Goal: Register for event/course

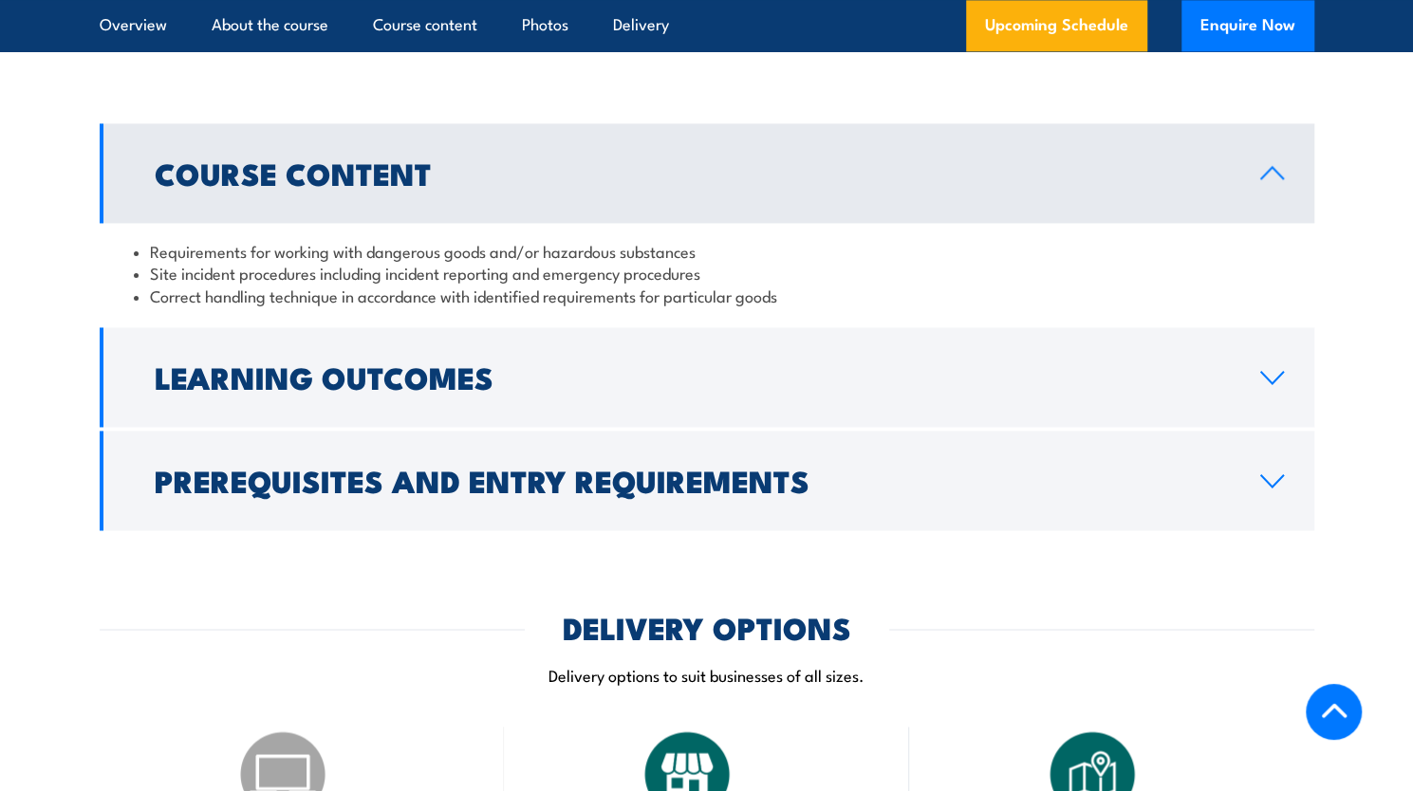
scroll to position [1613, 0]
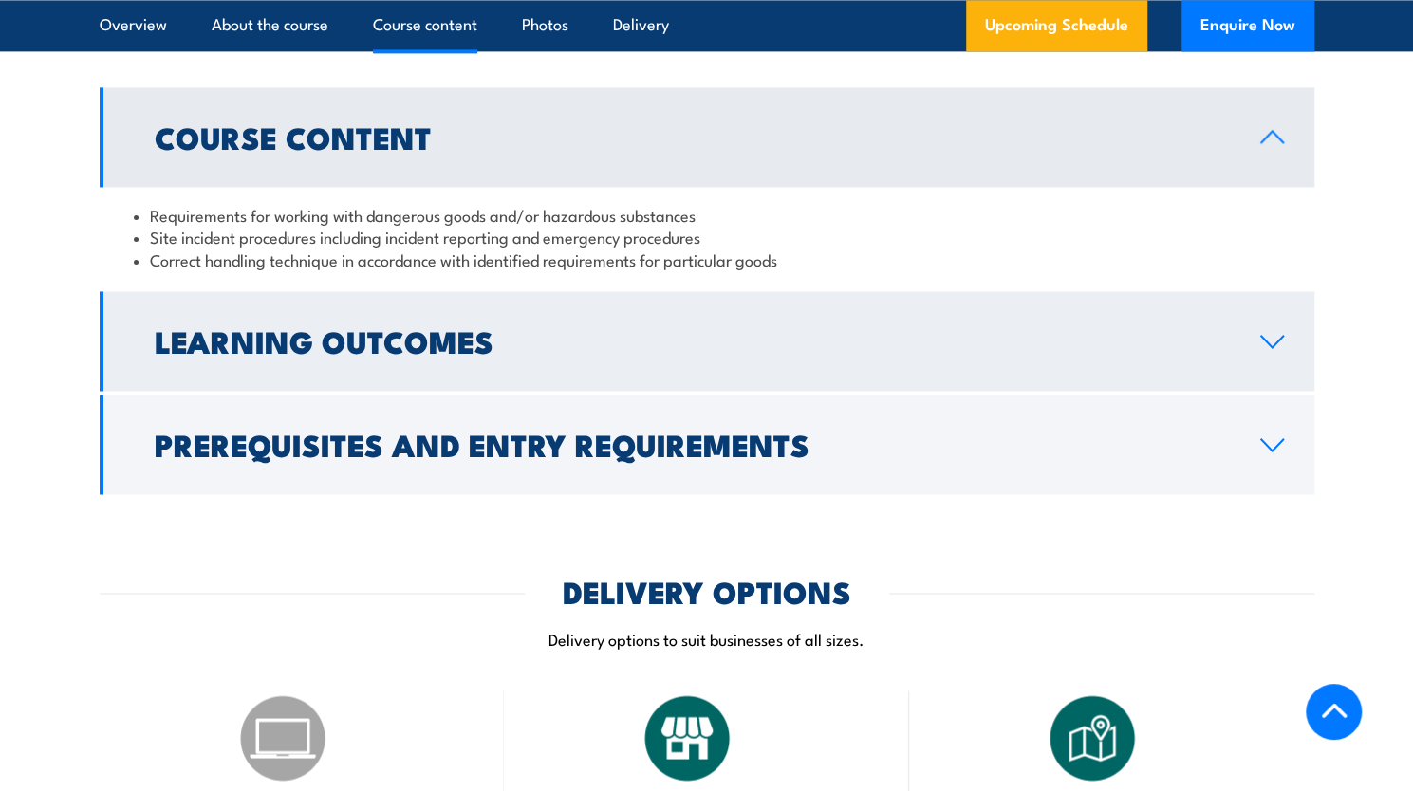
click at [1262, 349] on icon at bounding box center [1272, 341] width 26 height 15
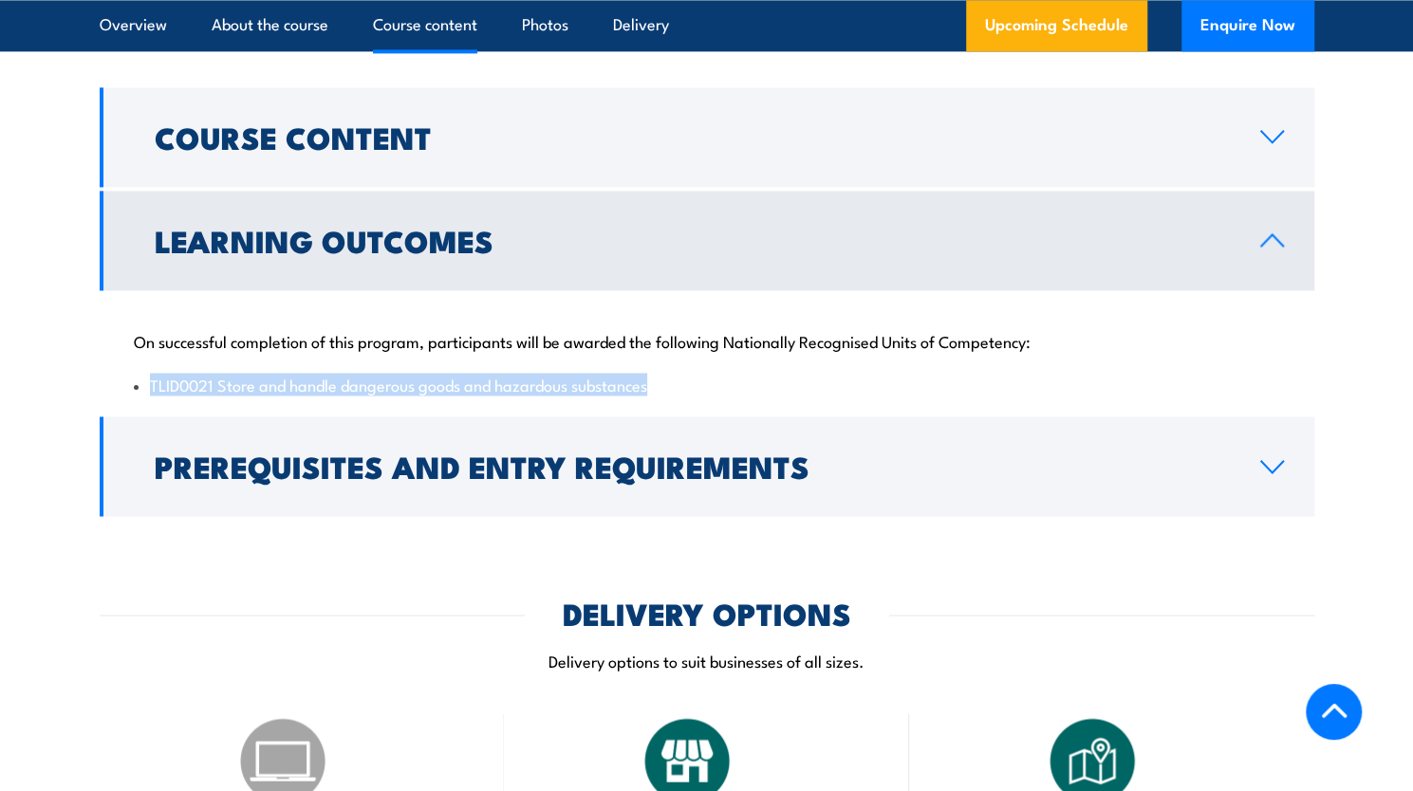
drag, startPoint x: 150, startPoint y: 449, endPoint x: 669, endPoint y: 445, distance: 519.0
click at [669, 396] on li "TLID0021 Store and handle dangerous goods and hazardous substances" at bounding box center [707, 385] width 1146 height 22
copy li "TLID0021 Store and handle dangerous goods and hazardous substances"
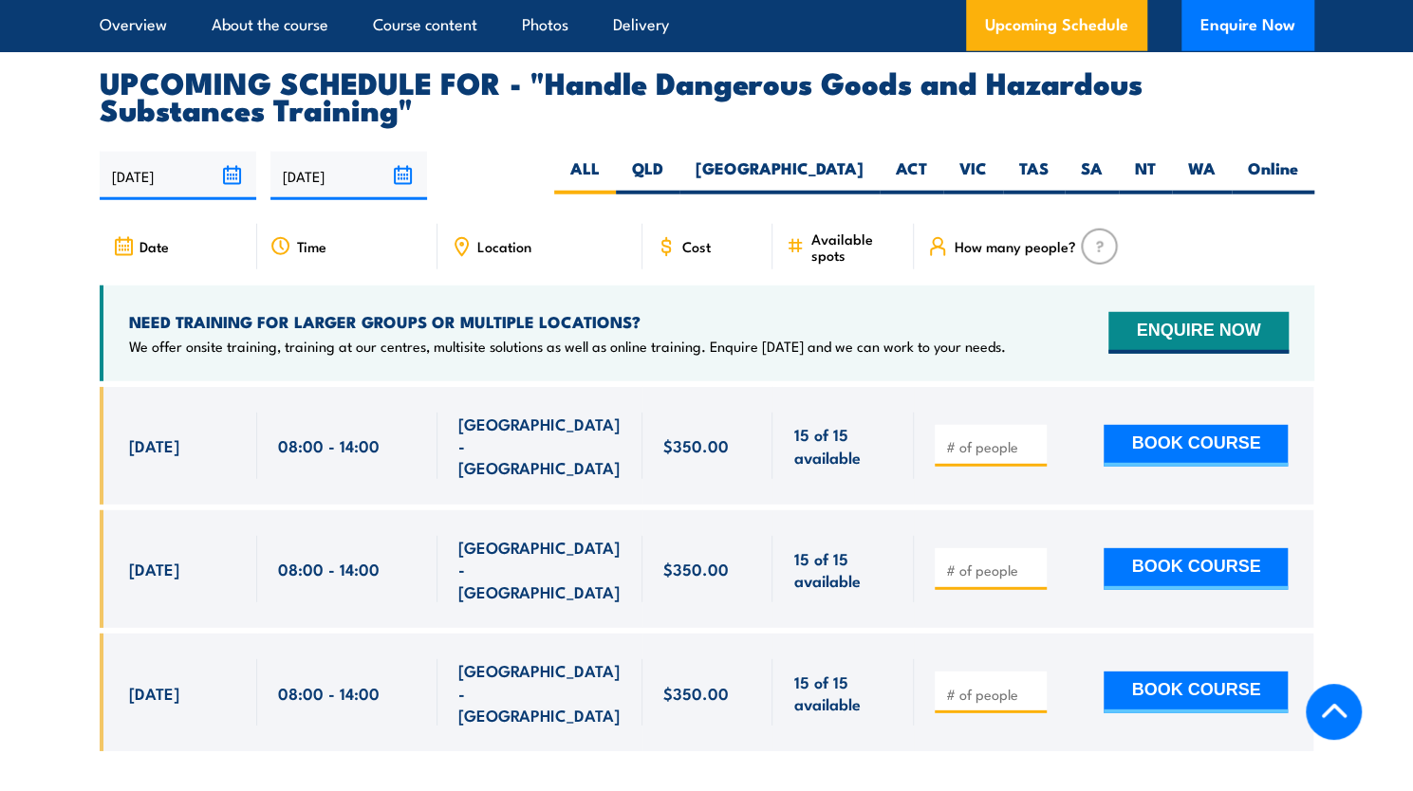
scroll to position [2941, 0]
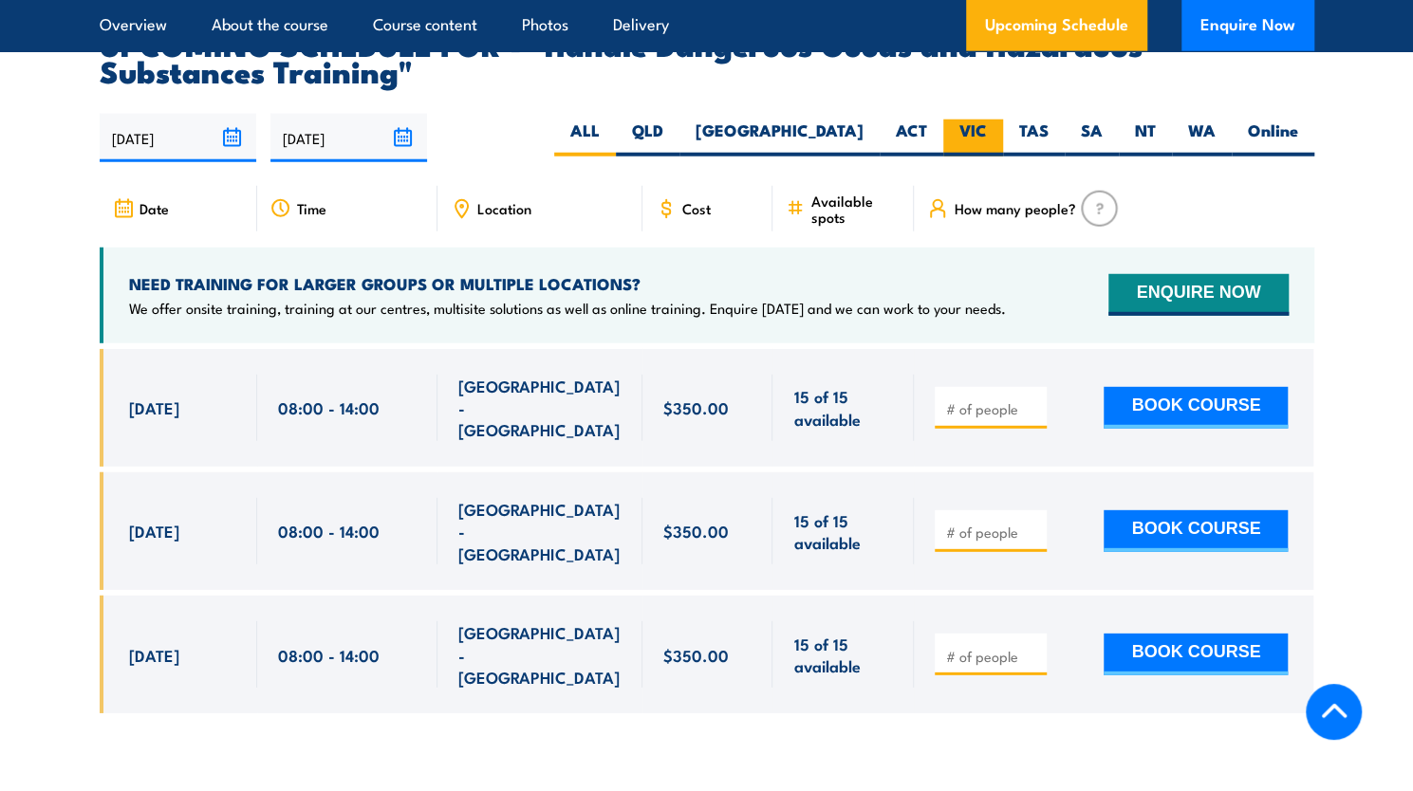
click at [972, 157] on label "VIC" at bounding box center [973, 138] width 60 height 37
click at [987, 132] on input "VIC" at bounding box center [993, 126] width 12 height 12
radio input "true"
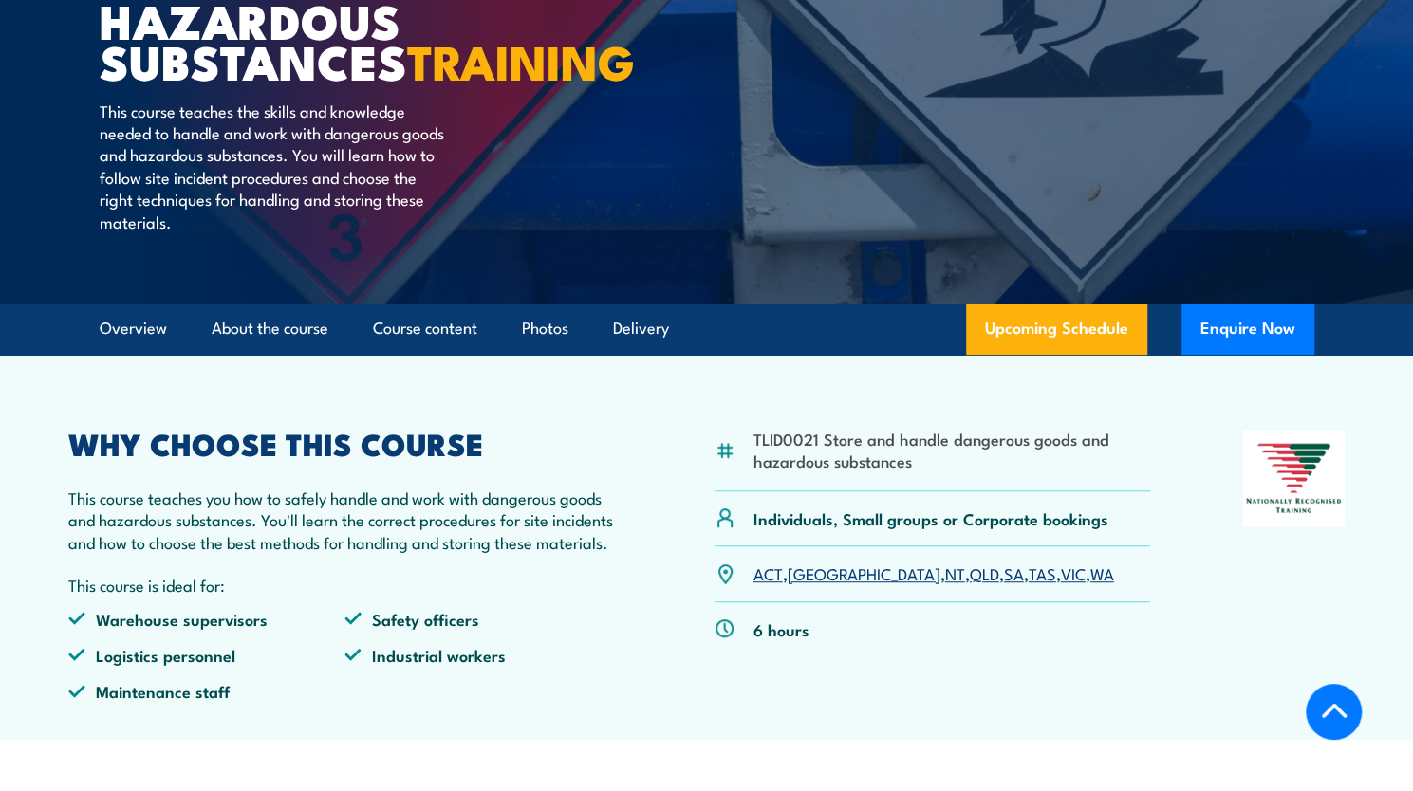
scroll to position [329, 0]
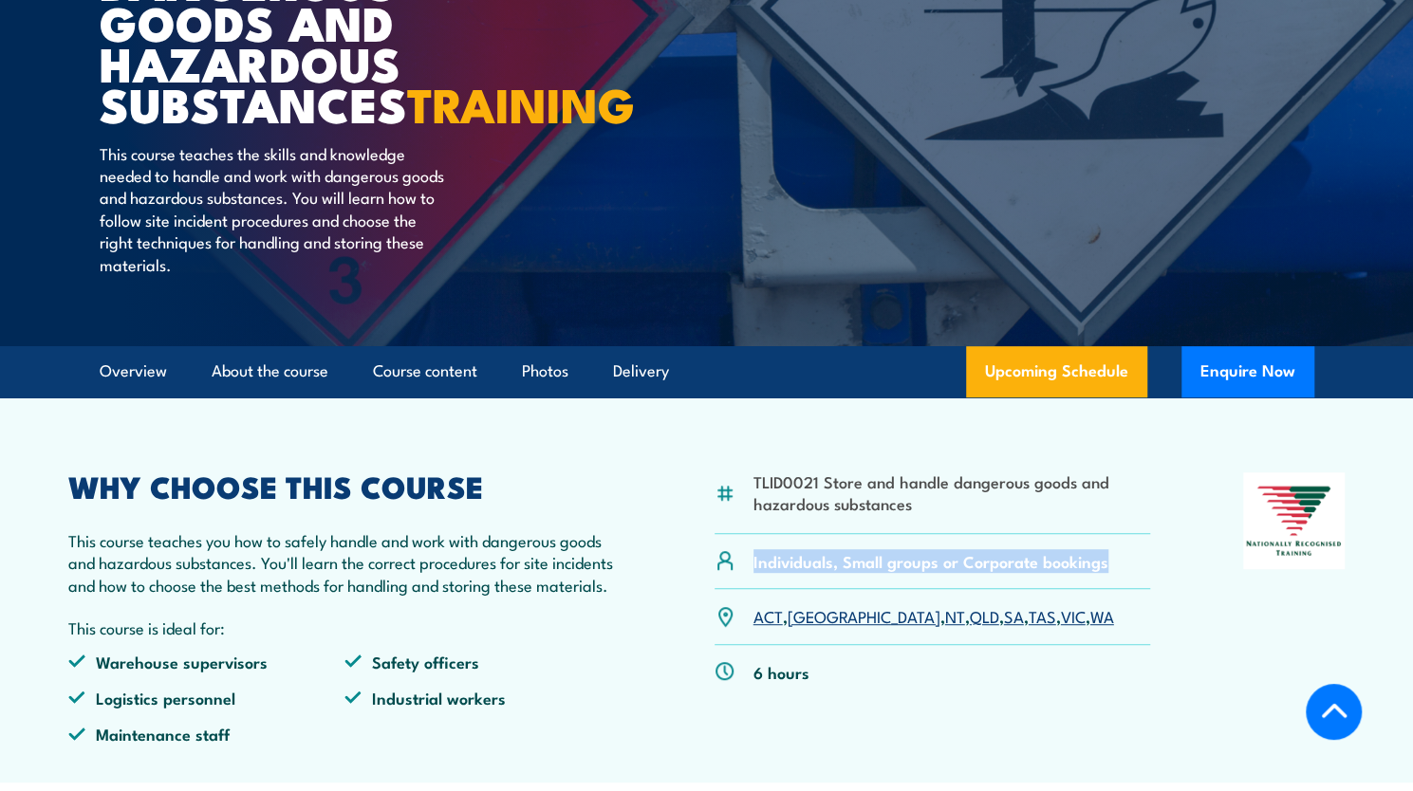
drag, startPoint x: 752, startPoint y: 625, endPoint x: 1154, endPoint y: 635, distance: 401.4
click at [1154, 635] on div "TLID0021 Store and handle dangerous goods and hazardous substances Individuals,…" at bounding box center [706, 615] width 1277 height 287
click at [1142, 589] on div "Individuals, Small groups or Corporate bookings" at bounding box center [932, 561] width 436 height 55
drag, startPoint x: 751, startPoint y: 625, endPoint x: 1133, endPoint y: 686, distance: 386.2
click at [1133, 686] on div "TLID0021 Store and handle dangerous goods and hazardous substances Individuals,…" at bounding box center [932, 615] width 436 height 287
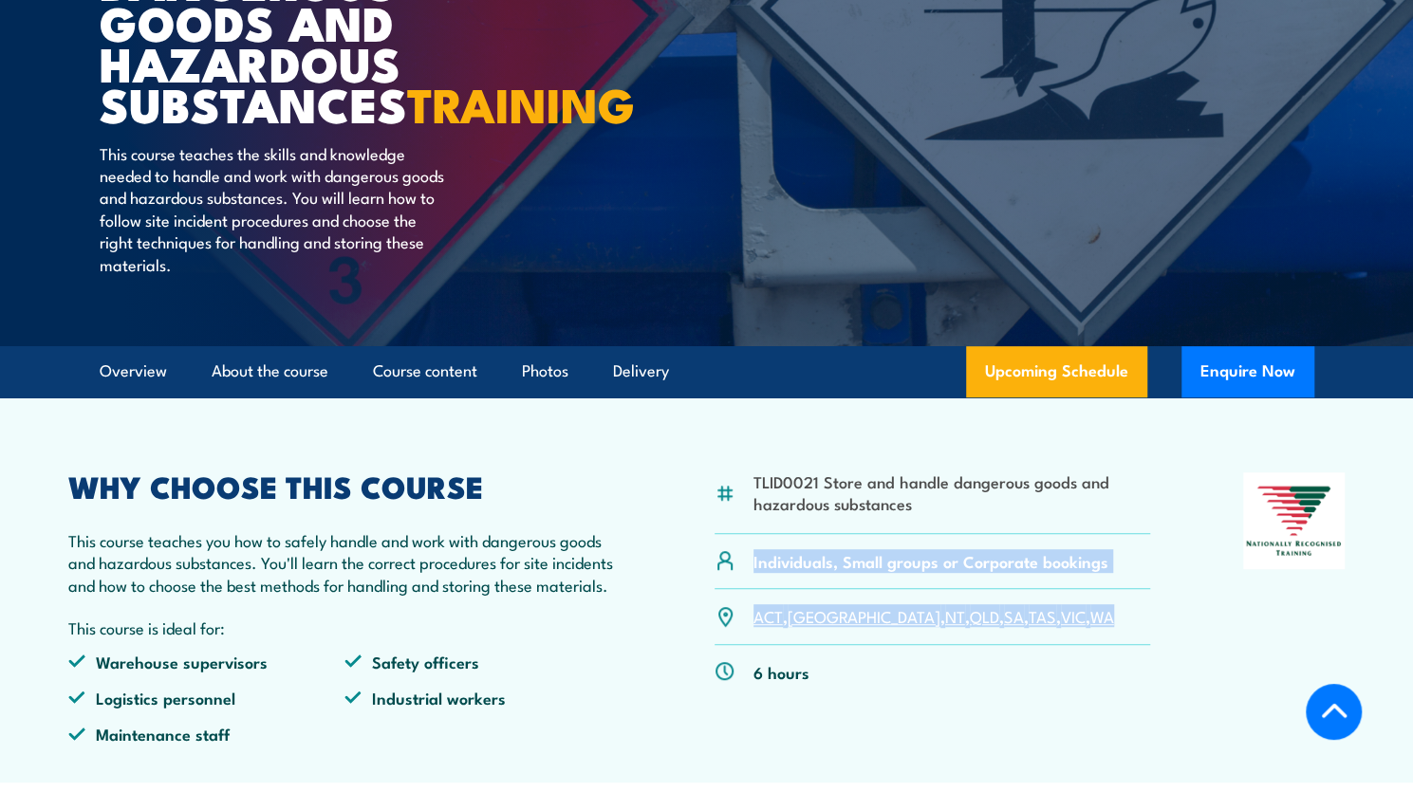
click at [1133, 644] on div "ACT , NSW , NT , QLD , SA , TAS , VIC , WA" at bounding box center [932, 616] width 436 height 55
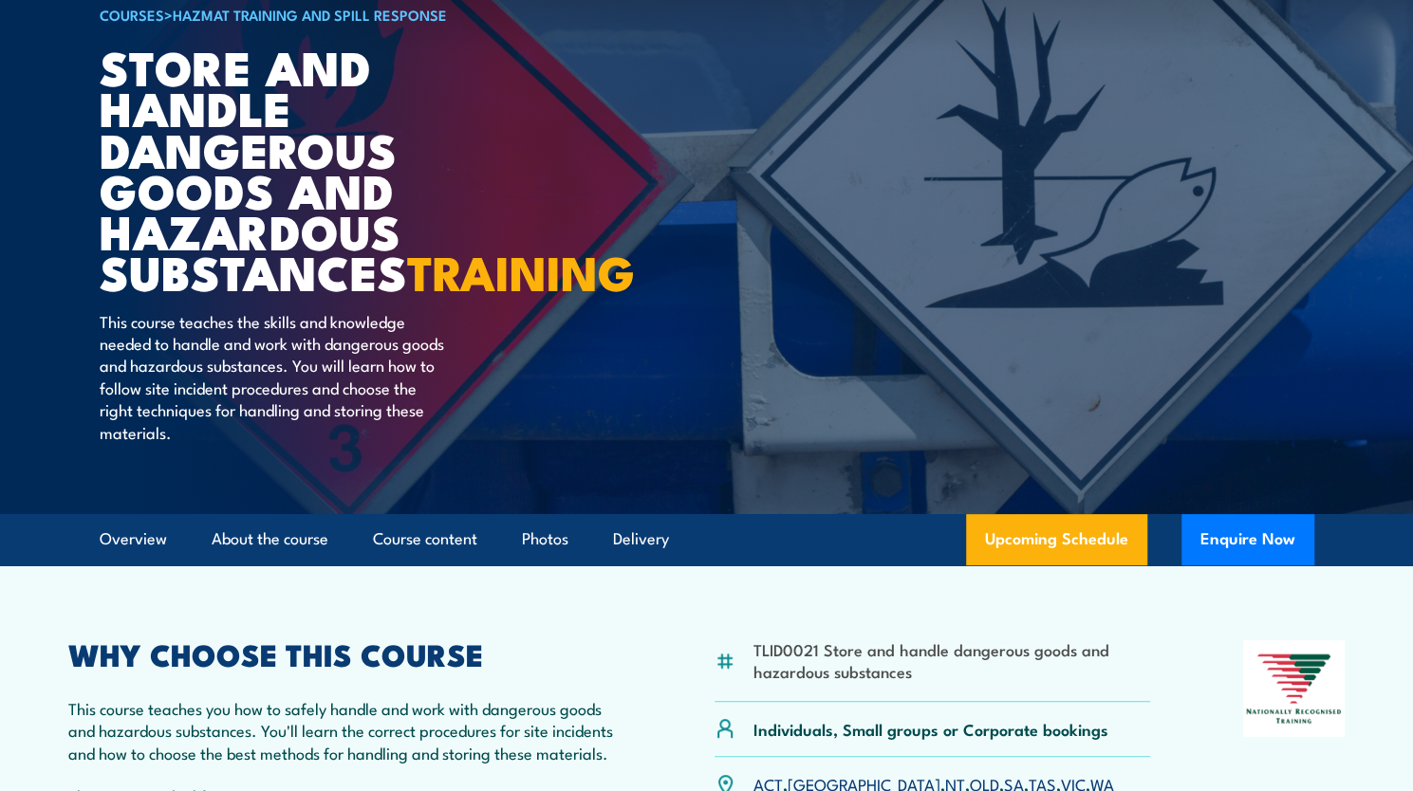
scroll to position [0, 0]
